Goal: Information Seeking & Learning: Learn about a topic

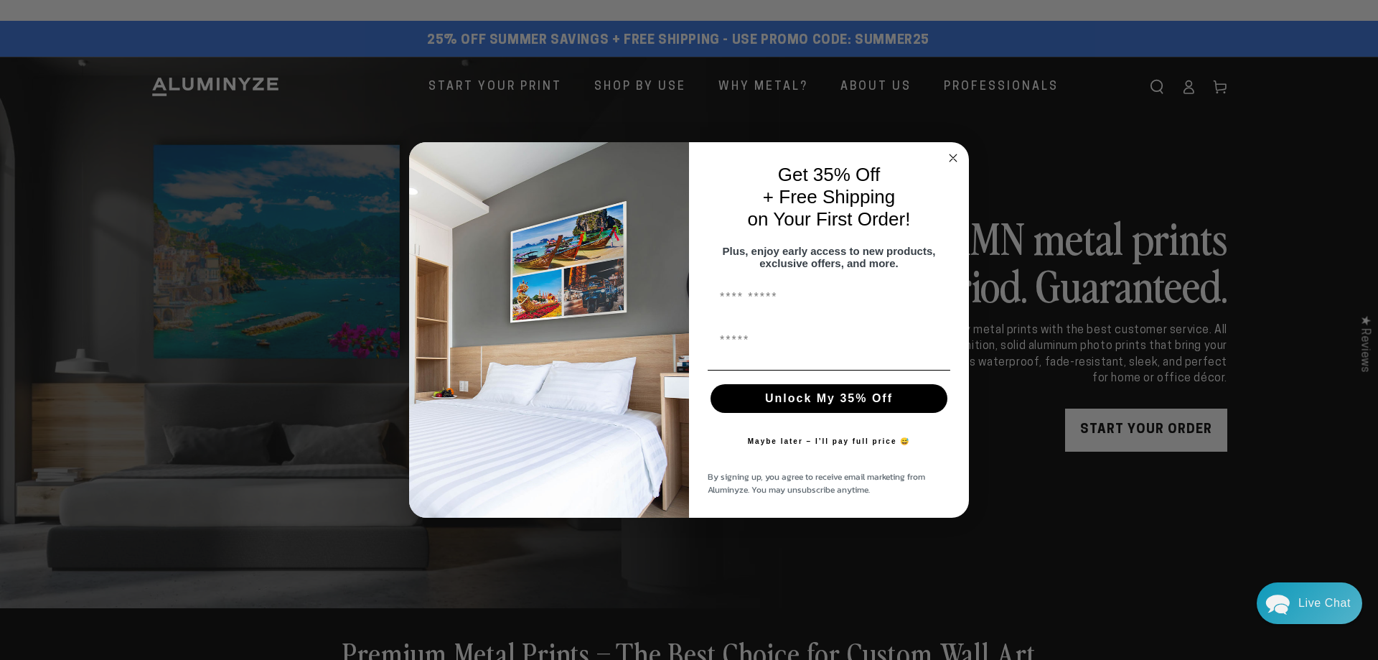
click at [953, 149] on circle "Close dialog" at bounding box center [953, 157] width 17 height 17
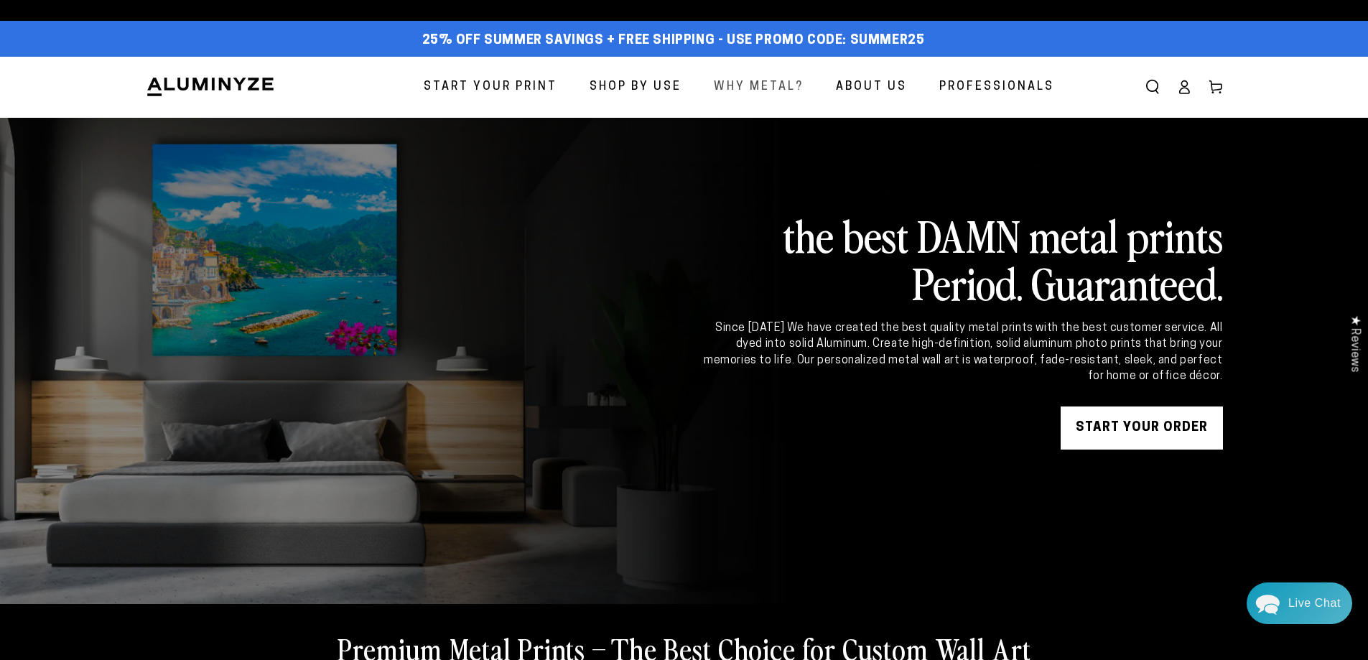
click at [779, 84] on span "Why Metal?" at bounding box center [759, 87] width 90 height 21
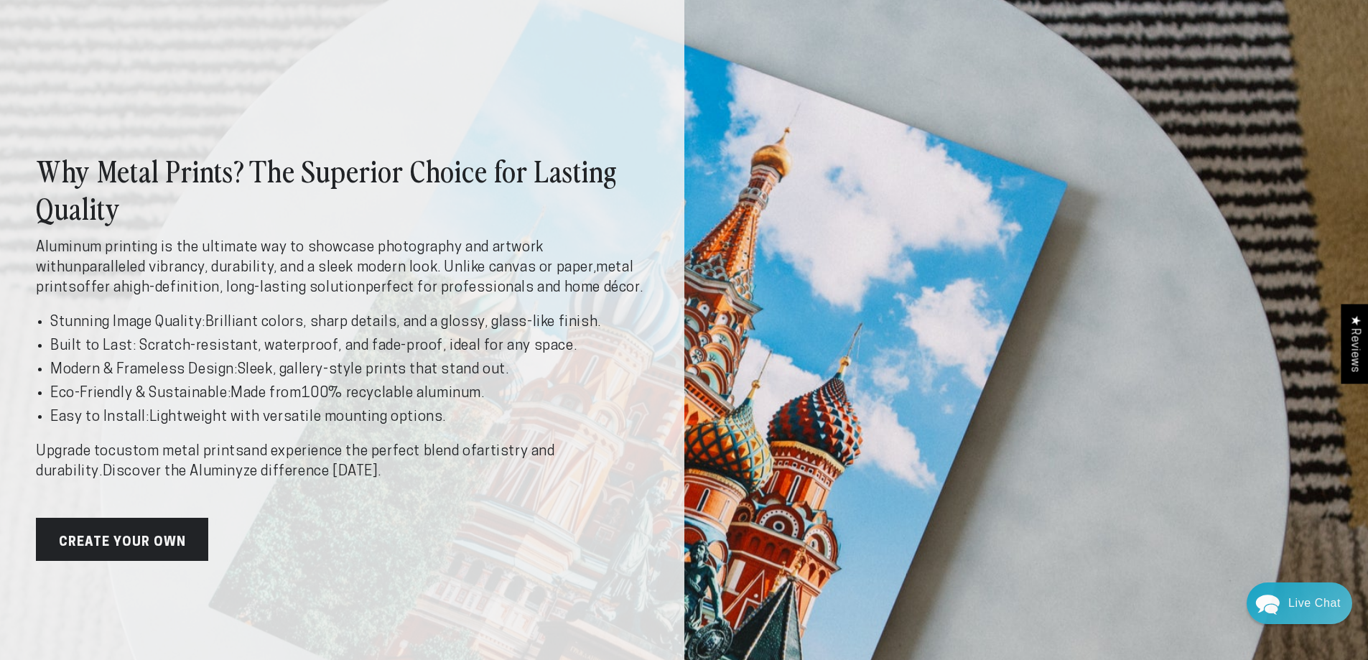
scroll to position [144, 0]
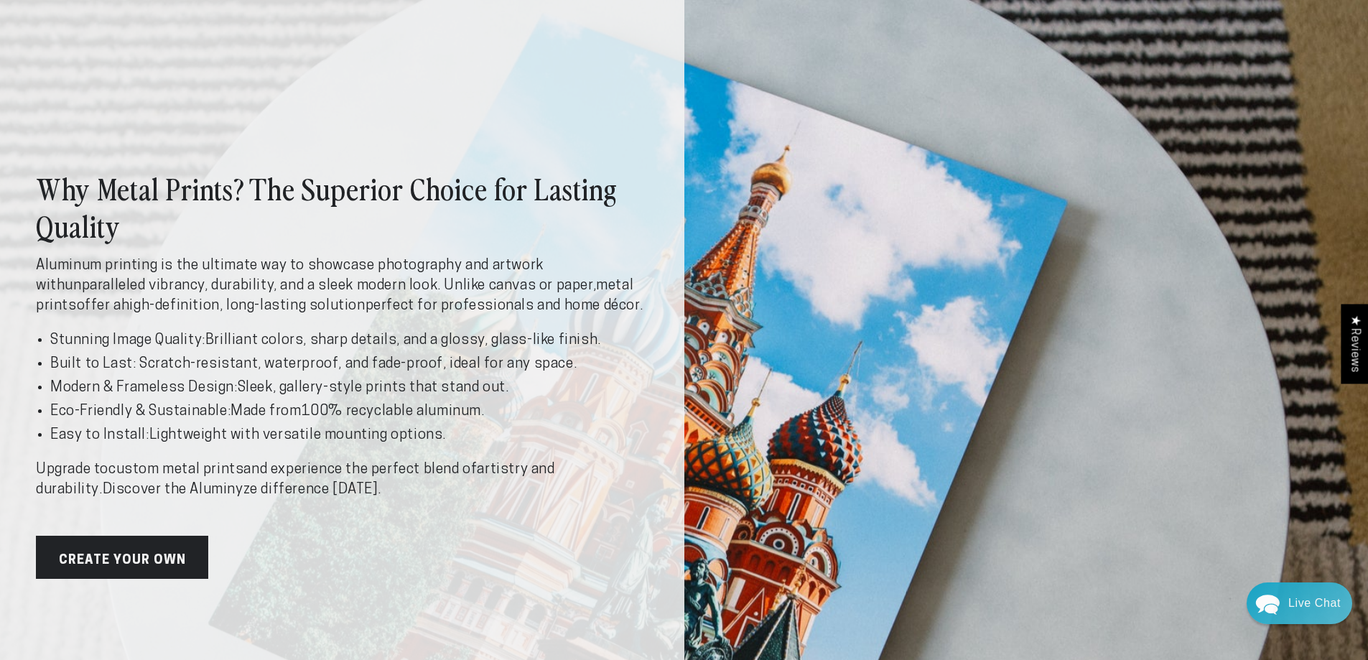
click at [843, 75] on div "Why Metal Prints? The Superior Choice for Lasting Quality Aluminum printing is …" at bounding box center [684, 374] width 1368 height 912
